Goal: Find specific page/section: Find specific page/section

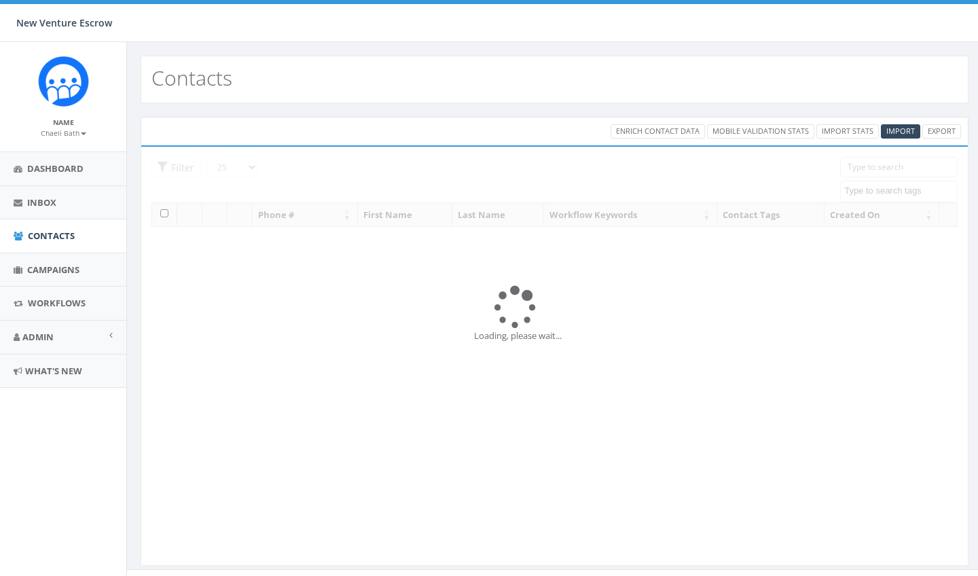
select select
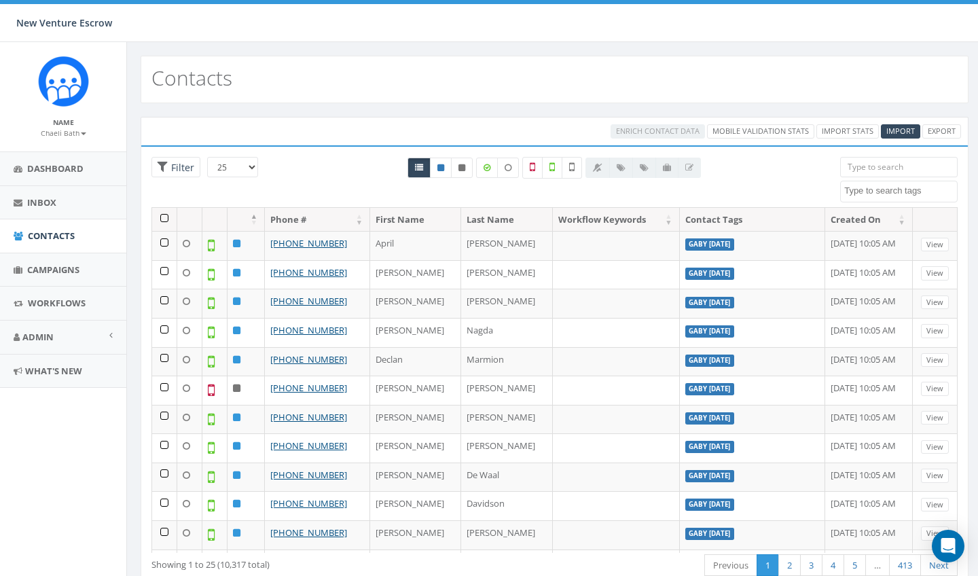
click at [870, 189] on textarea "Search" at bounding box center [900, 191] width 113 height 12
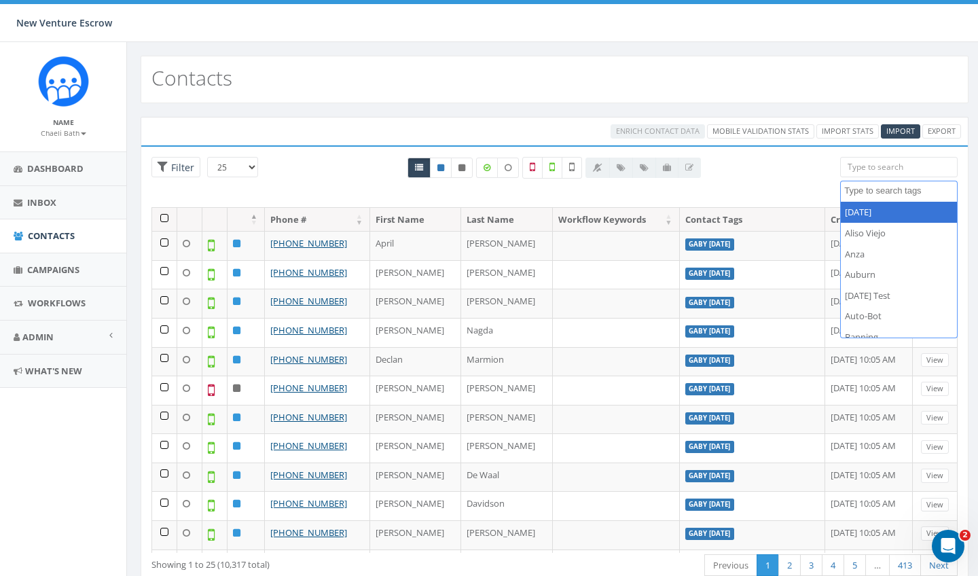
type textarea "C"
click at [874, 170] on input "search" at bounding box center [898, 167] width 117 height 20
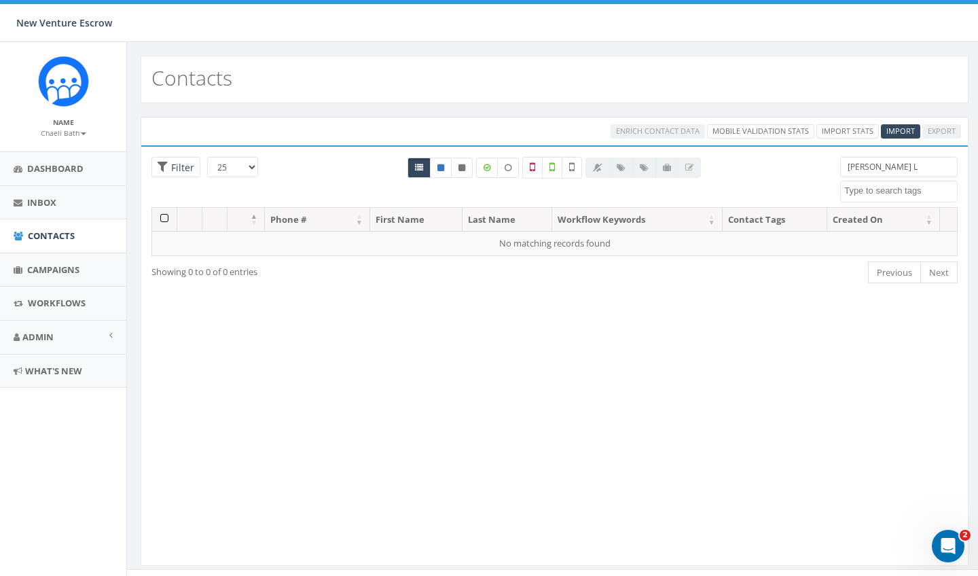
type input "[PERSON_NAME]"
drag, startPoint x: 900, startPoint y: 168, endPoint x: 828, endPoint y: 168, distance: 72.0
click at [828, 168] on div "25 50 100 Filter All 0 contact(s) on current page All 1 contact(s) filtered [PE…" at bounding box center [554, 182] width 826 height 50
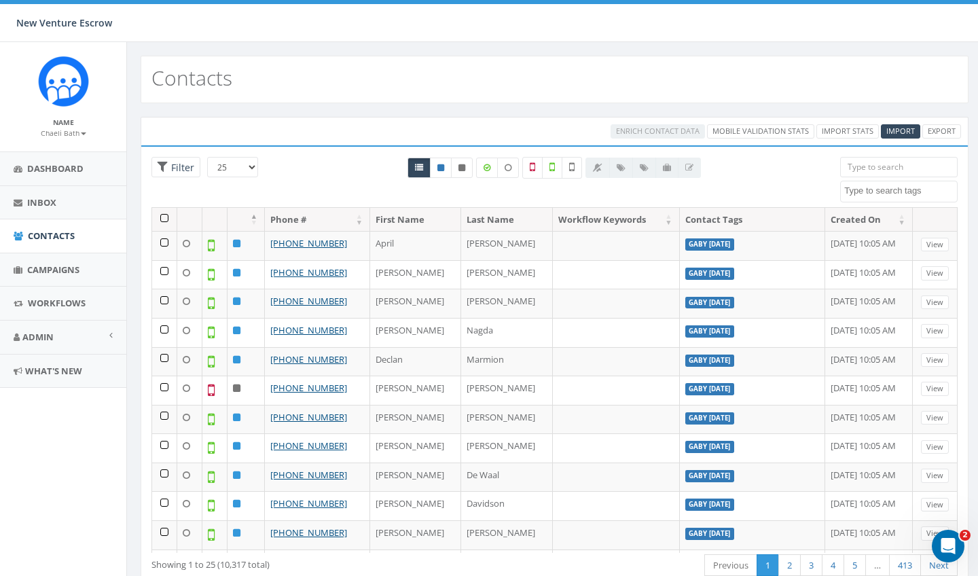
click at [73, 132] on small "Chaeli Bath" at bounding box center [63, 133] width 45 height 10
click at [53, 170] on link "Sign Out" at bounding box center [67, 170] width 107 height 17
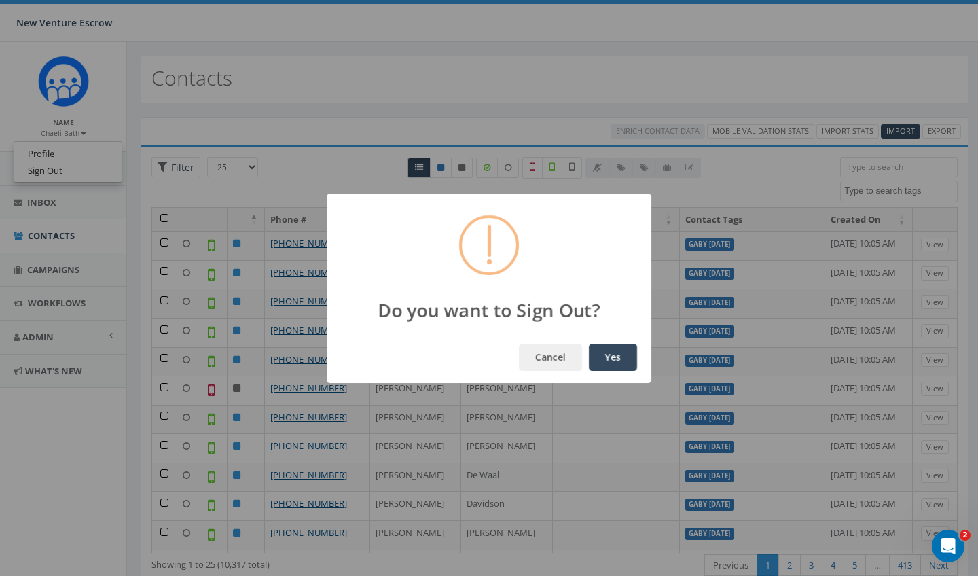
click at [602, 361] on button "Yes" at bounding box center [613, 357] width 48 height 27
